Goal: Information Seeking & Learning: Learn about a topic

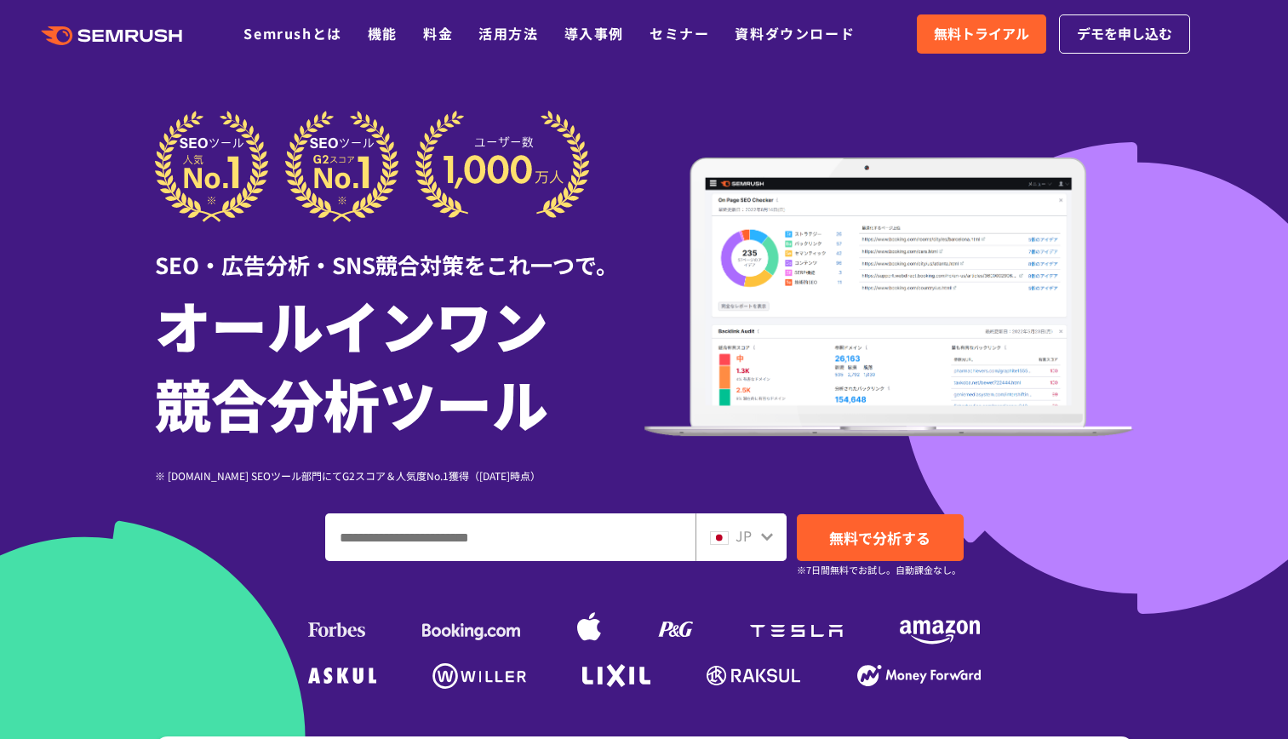
click at [364, 526] on input "ドメイン、キーワードまたはURLを入力してください" at bounding box center [510, 537] width 369 height 46
click at [353, 537] on input "ドメイン、キーワードまたはURLを入力してください" at bounding box center [510, 537] width 369 height 46
click at [339, 549] on input "ドメイン、キーワードまたはURLを入力してください" at bounding box center [510, 537] width 369 height 46
type input "*"
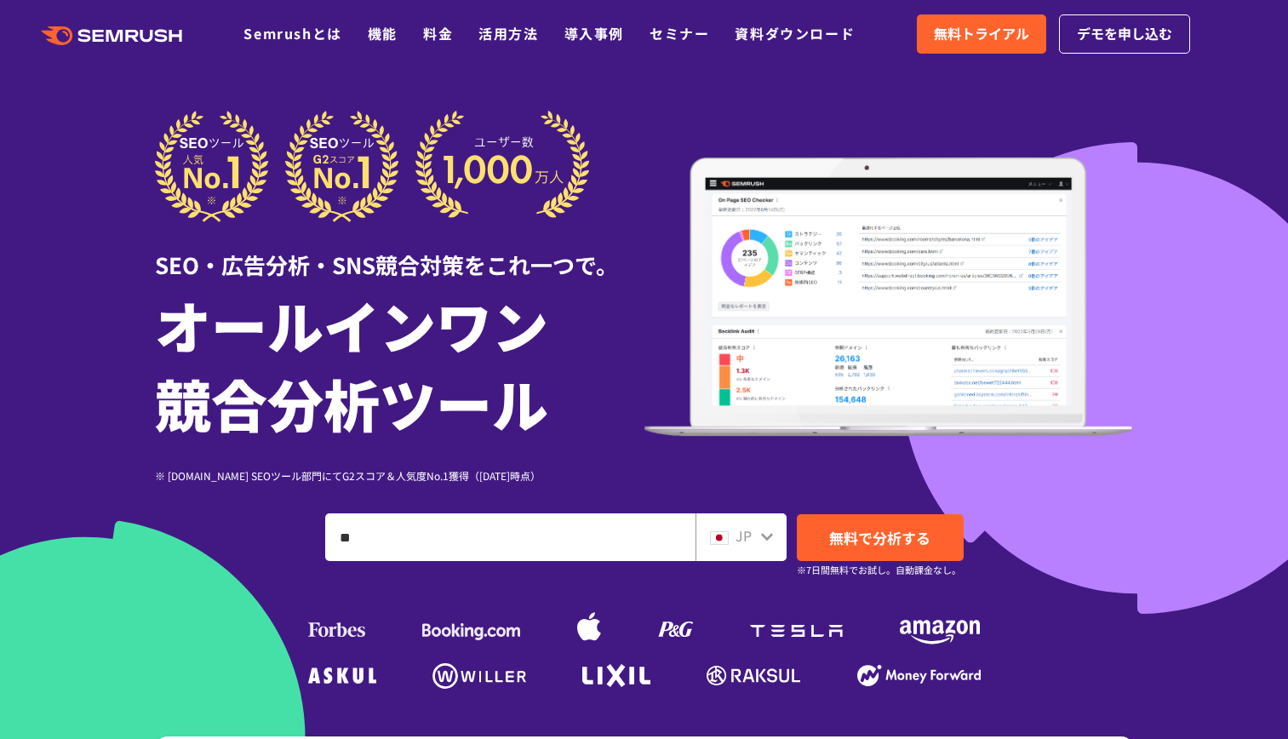
type input "*"
type input "*******"
click at [907, 545] on span "無料で分析する" at bounding box center [879, 537] width 101 height 21
